Goal: Task Accomplishment & Management: Manage account settings

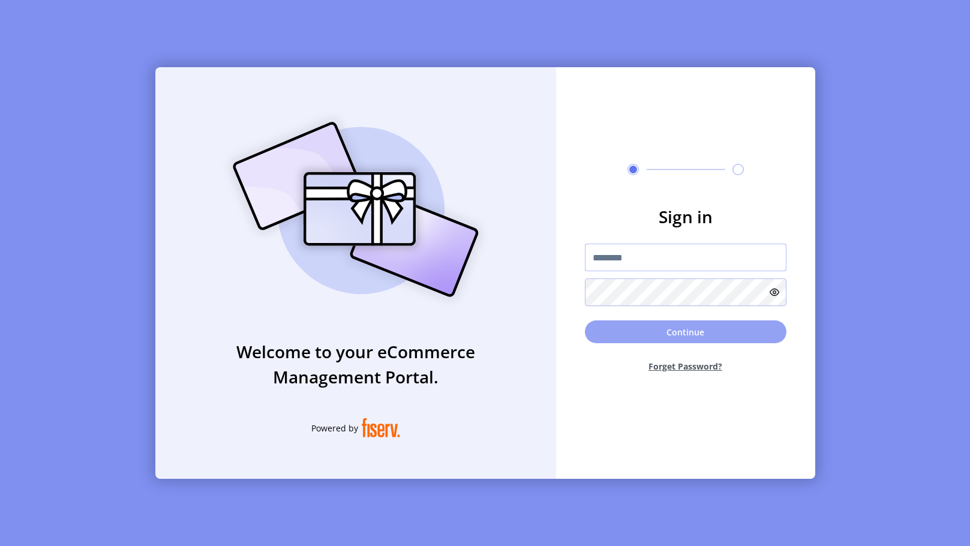
type input "**********"
click at [661, 330] on button "Continue" at bounding box center [686, 331] width 202 height 23
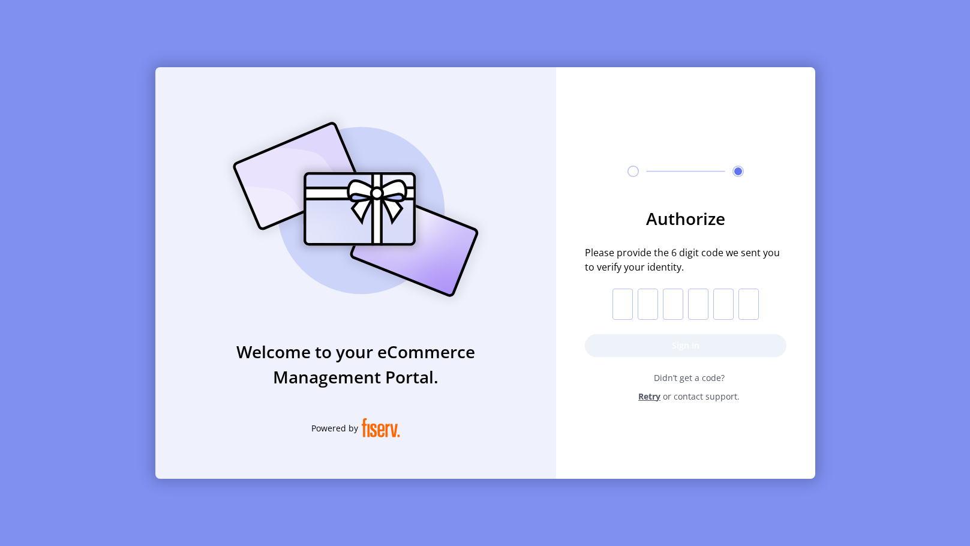
click at [630, 305] on input "text" at bounding box center [622, 303] width 20 height 31
type input "*"
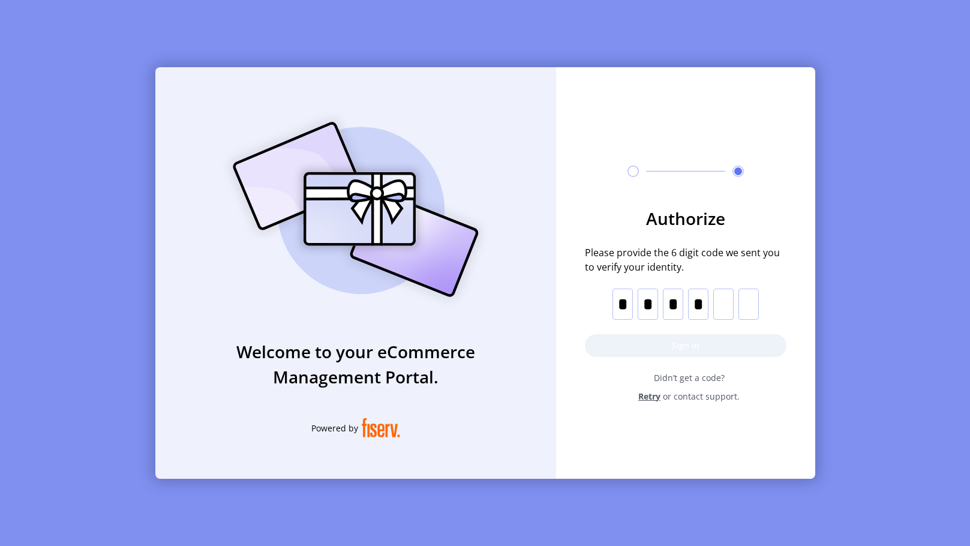
type input "*"
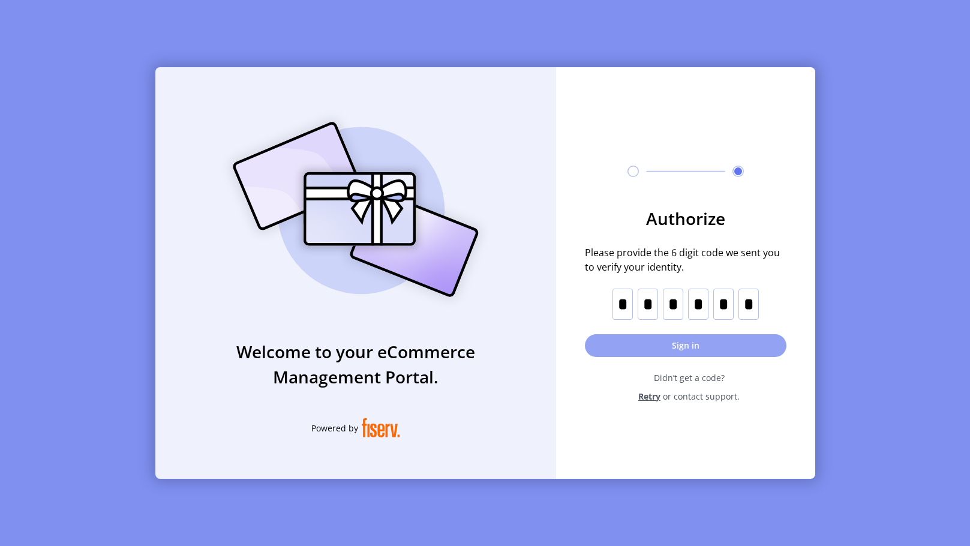
type input "*"
click at [661, 342] on button "Sign in" at bounding box center [686, 345] width 202 height 23
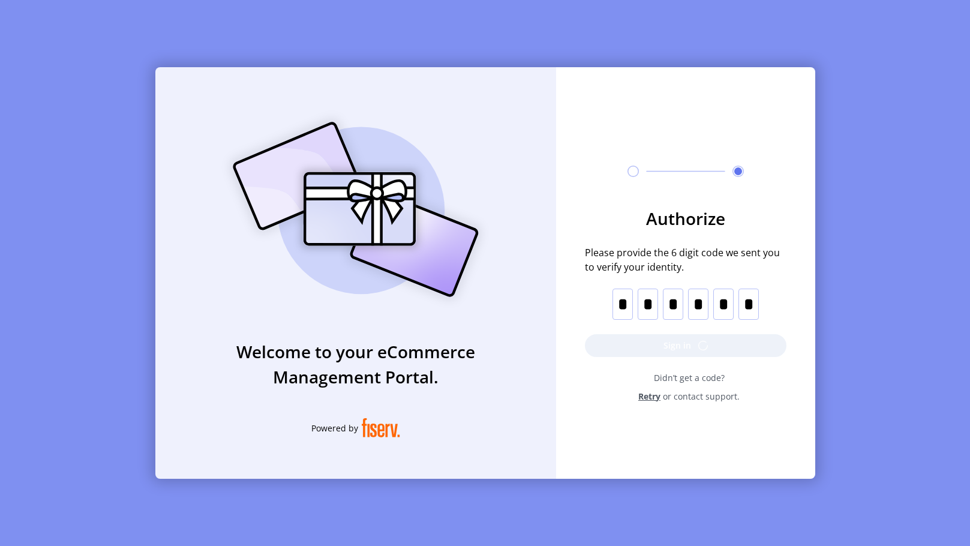
click at [686, 334] on form "Authorize Please provide the 6 digit code we sent you to verify your identity. …" at bounding box center [685, 304] width 259 height 197
click at [717, 349] on form "Authorize Please provide the 6 digit code we sent you to verify your identity. …" at bounding box center [685, 304] width 259 height 197
click at [759, 296] on form "Authorize Please provide the 6 digit code we sent you to verify your identity. …" at bounding box center [685, 304] width 259 height 197
click at [754, 310] on input "*" at bounding box center [748, 303] width 20 height 31
